Goal: Information Seeking & Learning: Learn about a topic

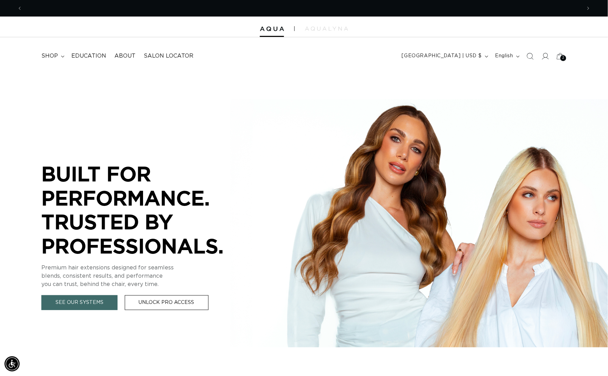
scroll to position [0, 558]
click at [54, 57] on span "shop" at bounding box center [49, 55] width 17 height 7
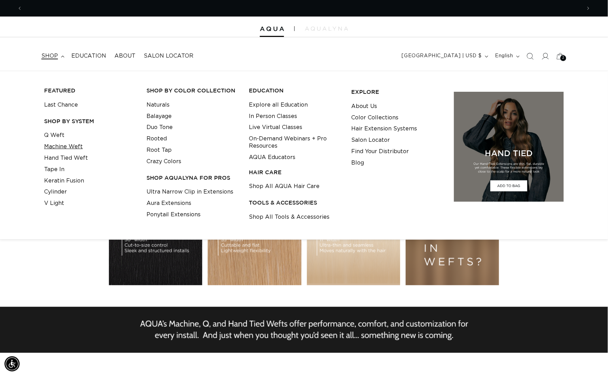
click at [61, 149] on link "Machine Weft" at bounding box center [63, 146] width 39 height 11
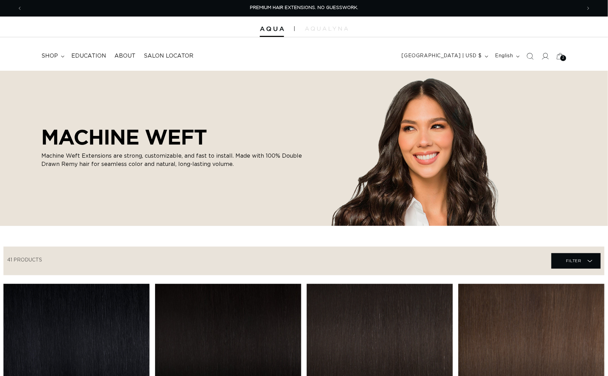
scroll to position [61, 0]
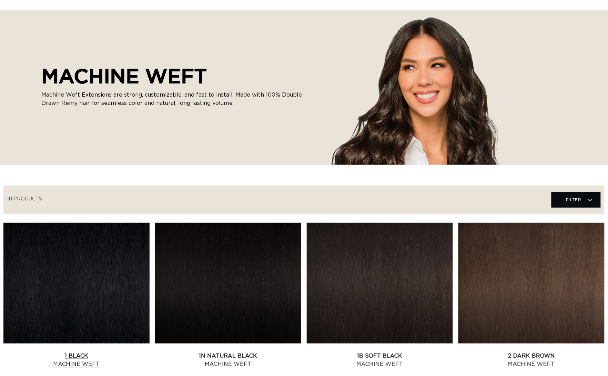
click at [98, 352] on link "1 Black Machine Weft" at bounding box center [76, 360] width 146 height 17
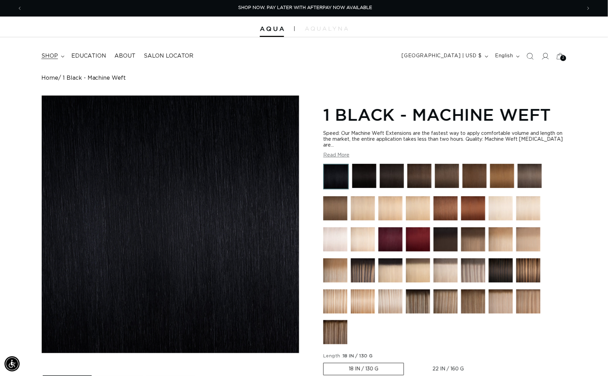
click at [53, 56] on span "shop" at bounding box center [49, 55] width 17 height 7
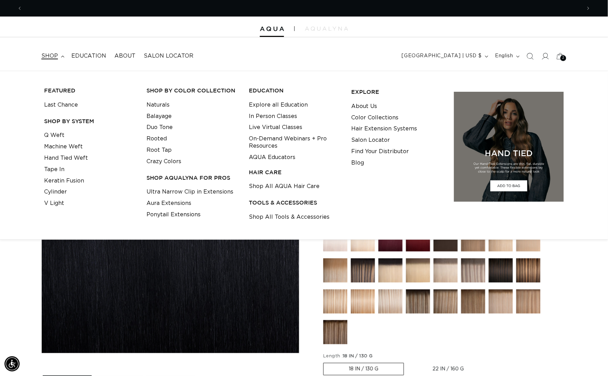
scroll to position [0, 1116]
click at [56, 169] on link "Tape In" at bounding box center [54, 169] width 20 height 11
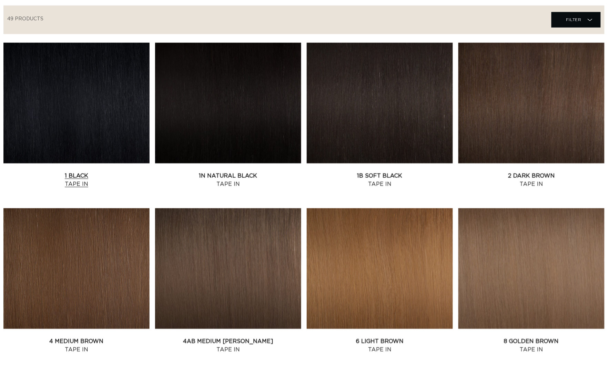
click at [75, 172] on link "1 Black Tape In" at bounding box center [76, 180] width 146 height 17
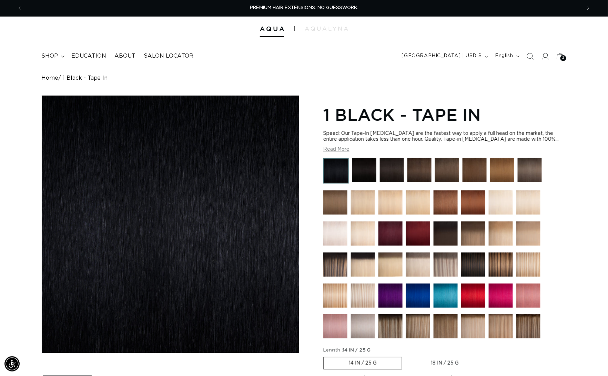
click at [399, 300] on img at bounding box center [391, 295] width 24 height 24
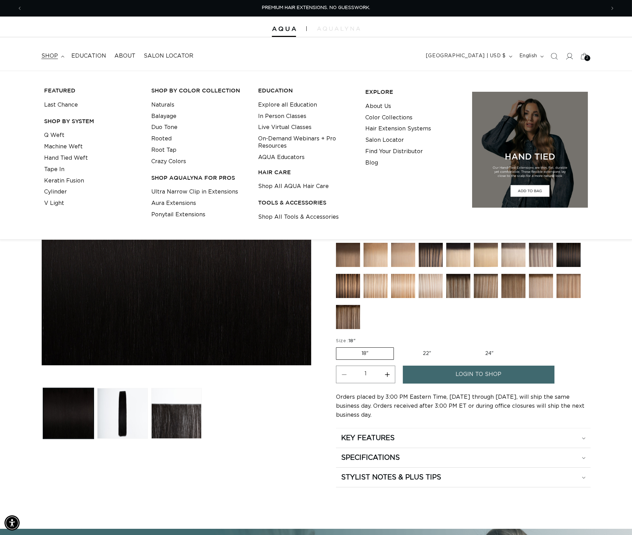
scroll to position [0, 1164]
click at [281, 156] on link "AQUA Educators" at bounding box center [281, 157] width 47 height 11
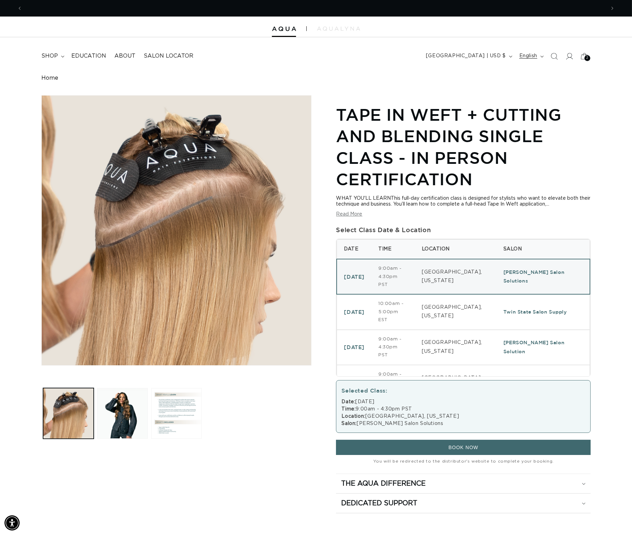
scroll to position [0, 1164]
